Goal: Use online tool/utility

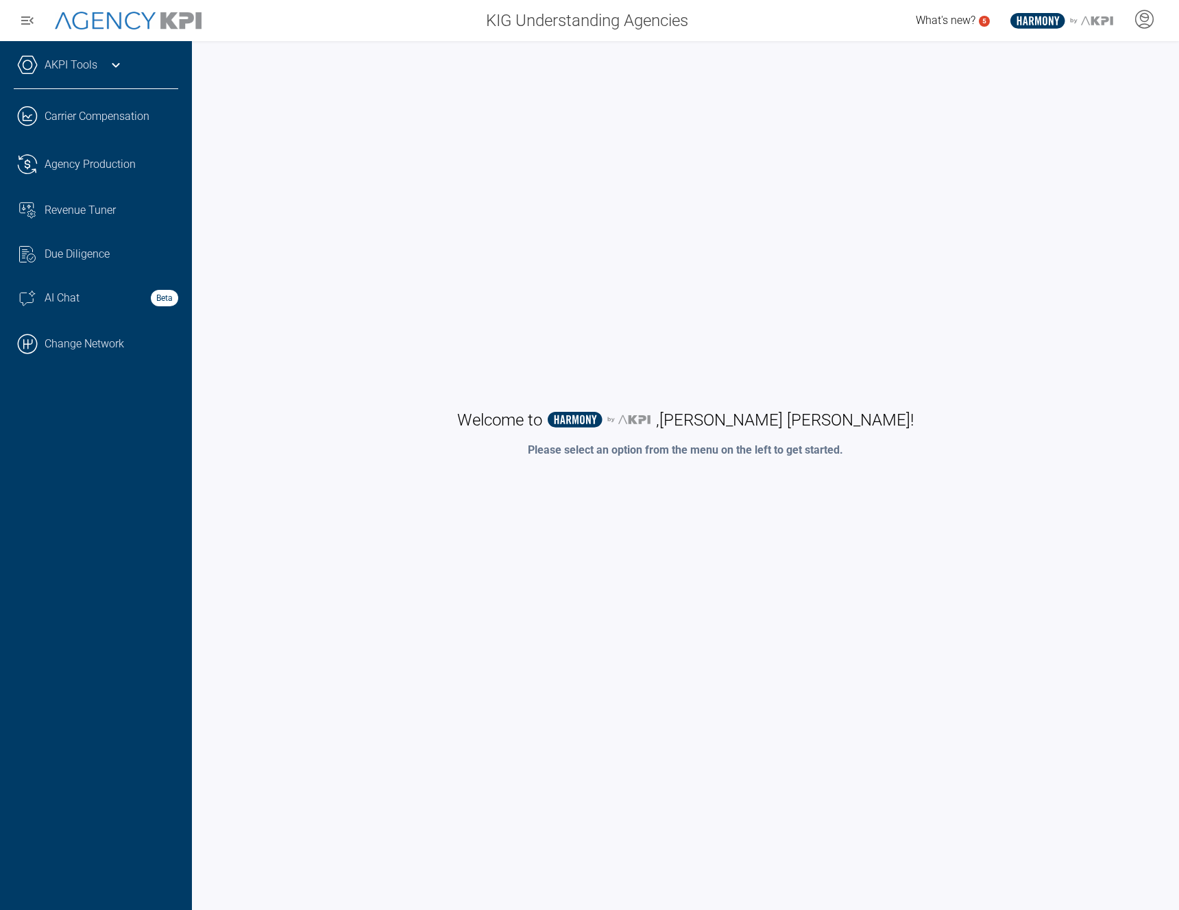
click at [470, 275] on div "Welcome to .st0{fill:#003B66;} .st1{fill:#FFFFFF;} .st2{fill:#949698;} Layer 1 …" at bounding box center [686, 434] width 960 height 758
click at [483, 278] on div "Welcome to .st0{fill:#003B66;} .st1{fill:#FFFFFF;} .st2{fill:#949698;} Layer 1 …" at bounding box center [686, 434] width 960 height 758
click at [117, 295] on div "AI Chat Beta" at bounding box center [112, 298] width 134 height 16
click at [917, 163] on div "Welcome to .st0{fill:#003B66;} .st1{fill:#FFFFFF;} .st2{fill:#949698;} Layer 1 …" at bounding box center [686, 434] width 960 height 758
click at [899, 174] on div "Welcome to .st0{fill:#003B66;} .st1{fill:#FFFFFF;} .st2{fill:#949698;} Layer 1 …" at bounding box center [686, 434] width 960 height 758
